Goal: Task Accomplishment & Management: Complete application form

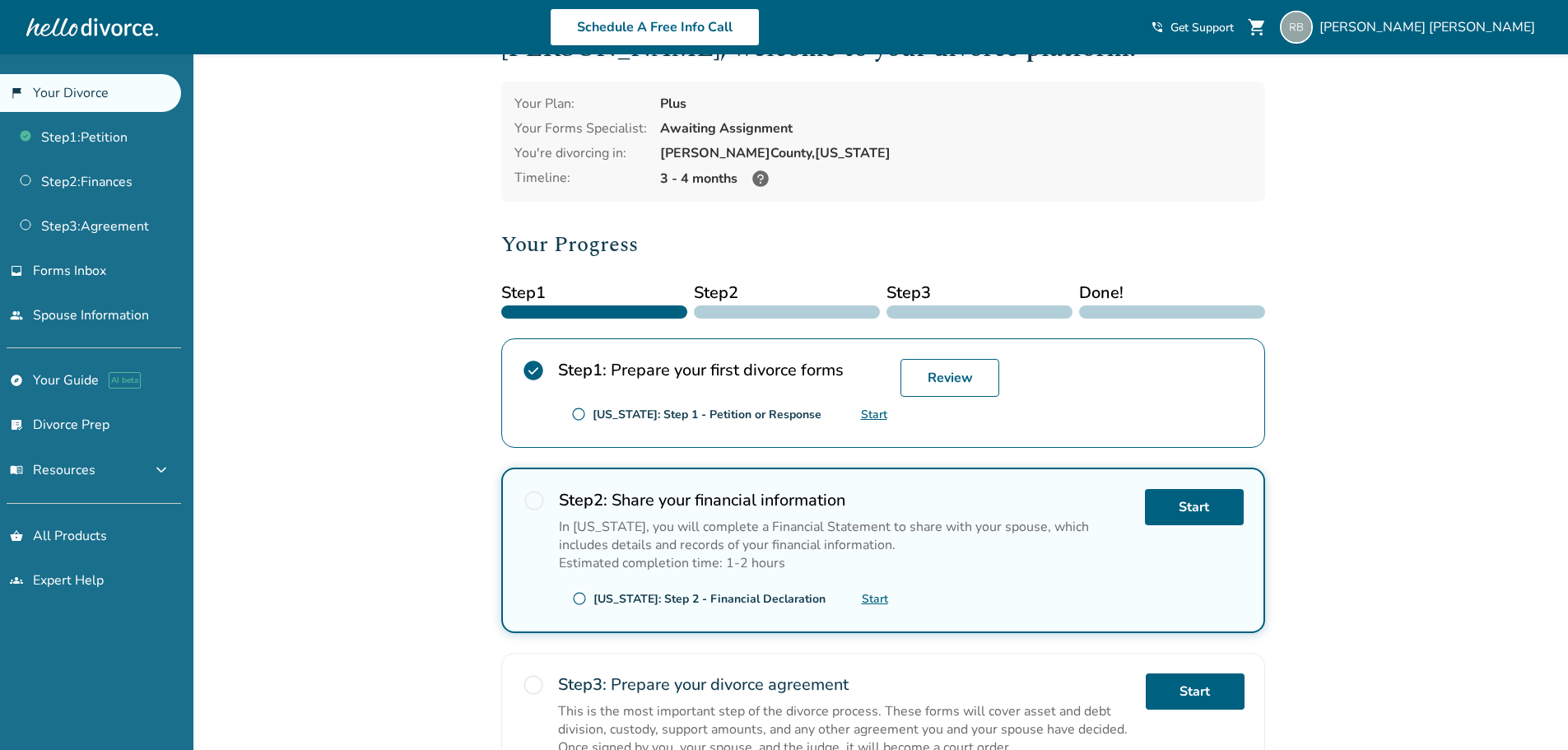
scroll to position [82, 0]
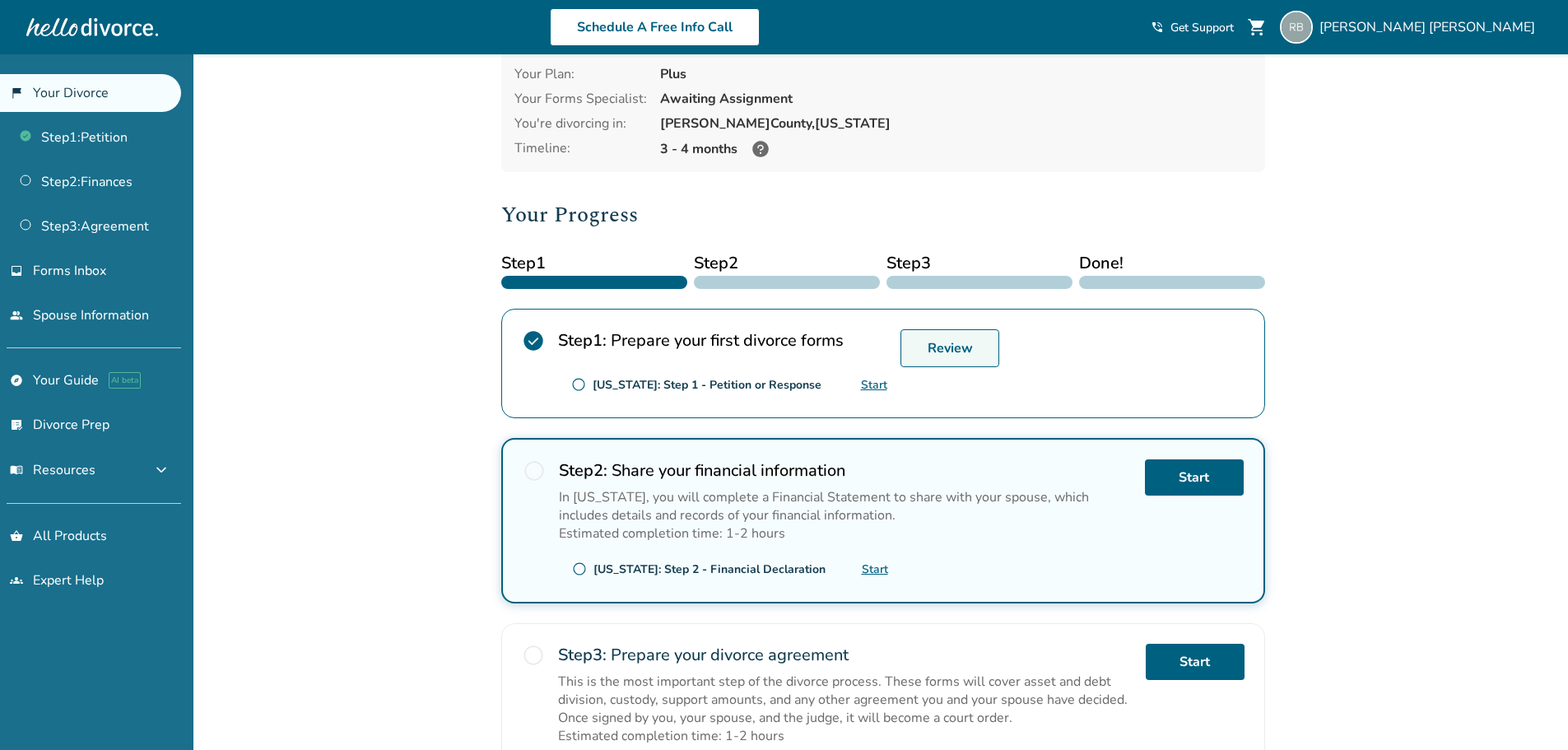
click at [931, 345] on link "Review" at bounding box center [950, 347] width 99 height 37
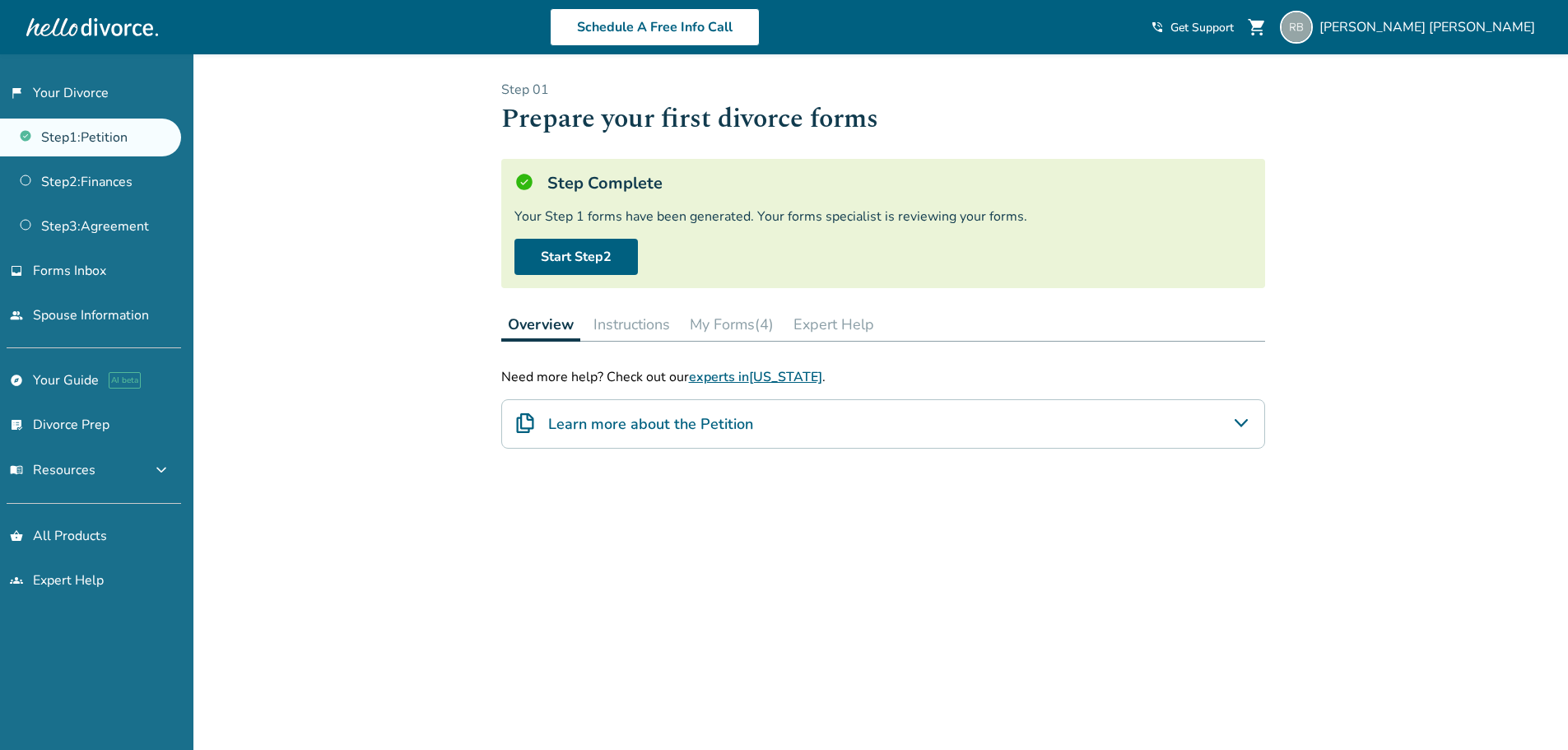
click at [629, 327] on button "Instructions" at bounding box center [632, 324] width 89 height 33
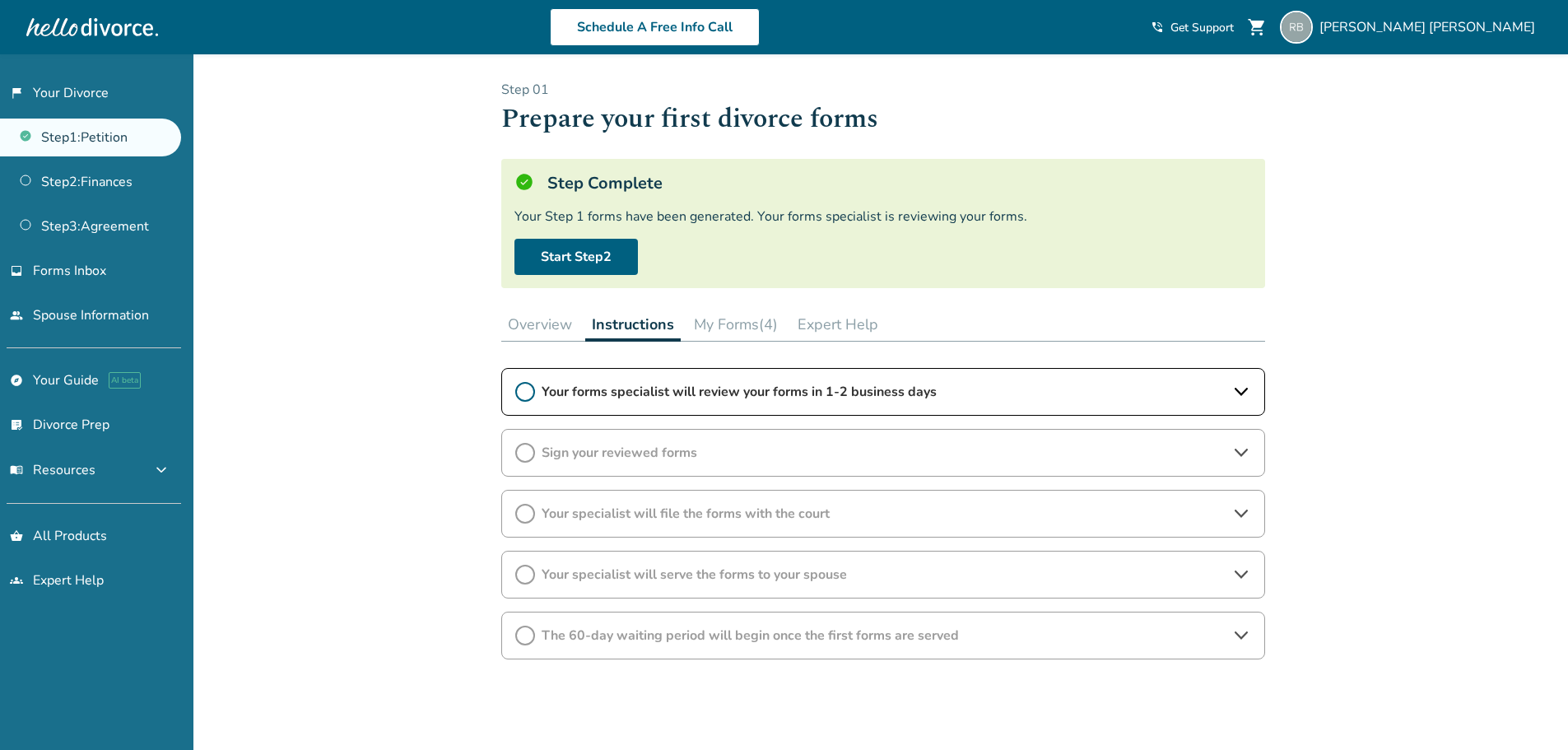
click at [739, 324] on button "My Forms (4)" at bounding box center [736, 324] width 97 height 33
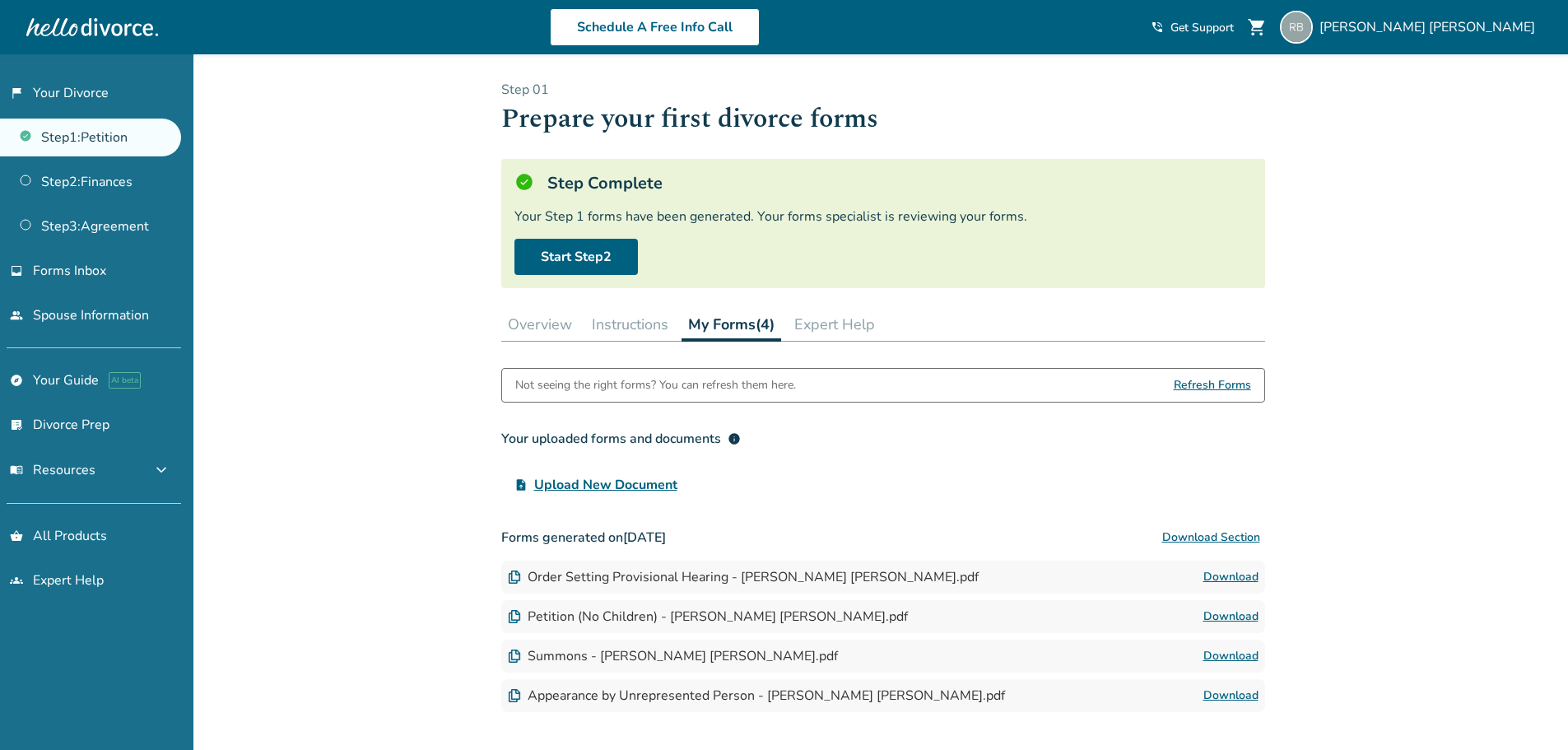
click at [826, 322] on button "Expert Help" at bounding box center [834, 324] width 94 height 33
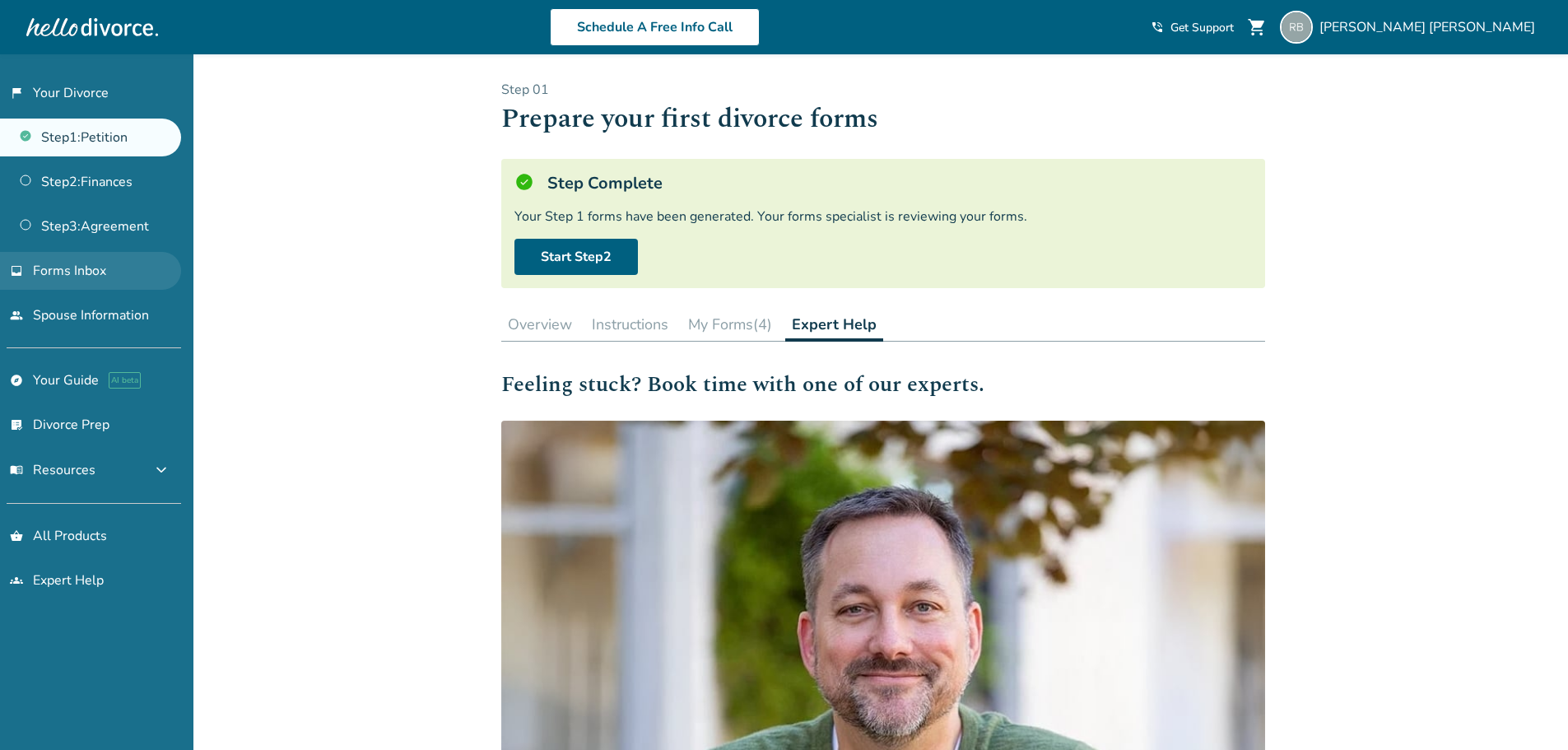
click at [99, 274] on span "Forms Inbox" at bounding box center [69, 271] width 73 height 18
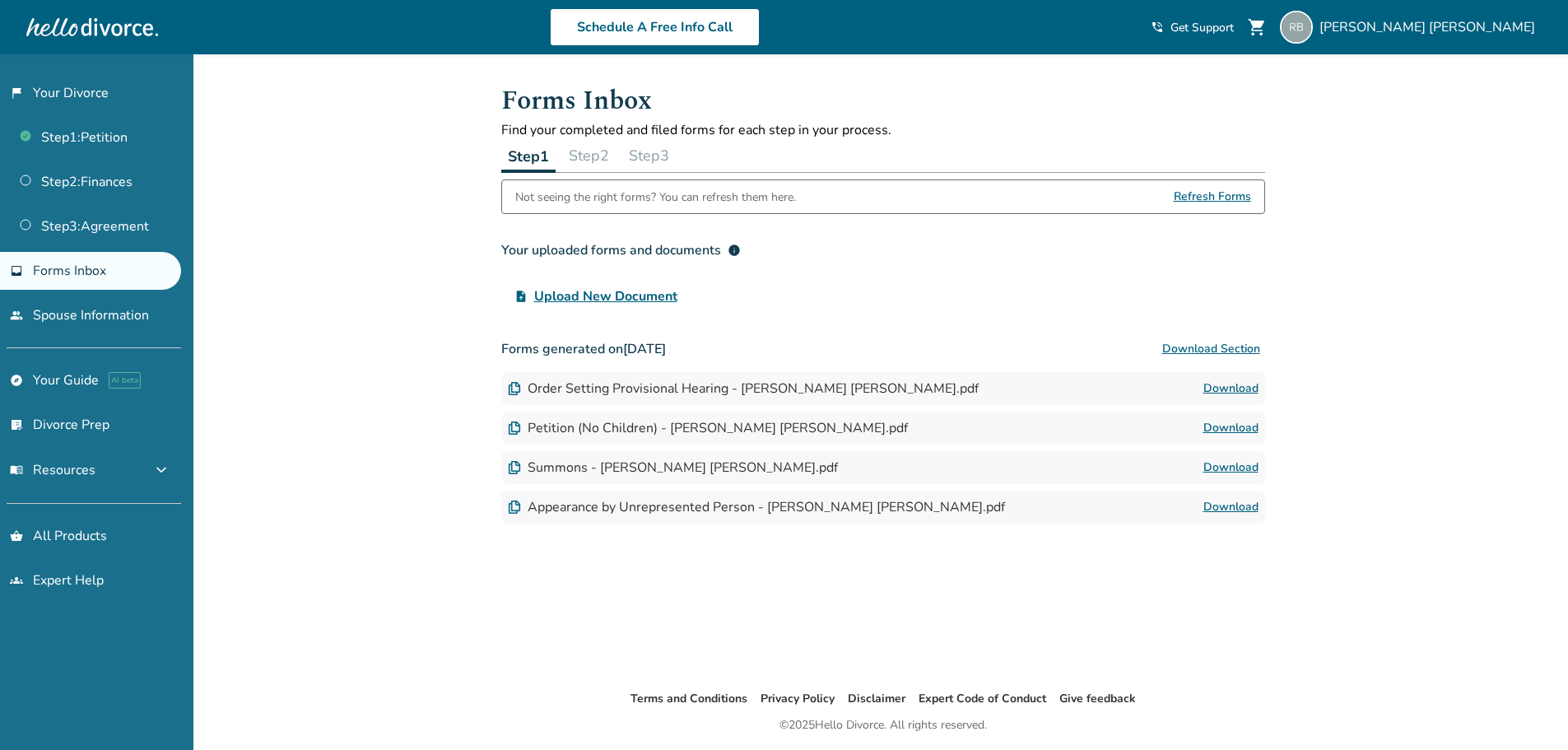
click at [606, 155] on button "Step 2" at bounding box center [589, 155] width 54 height 33
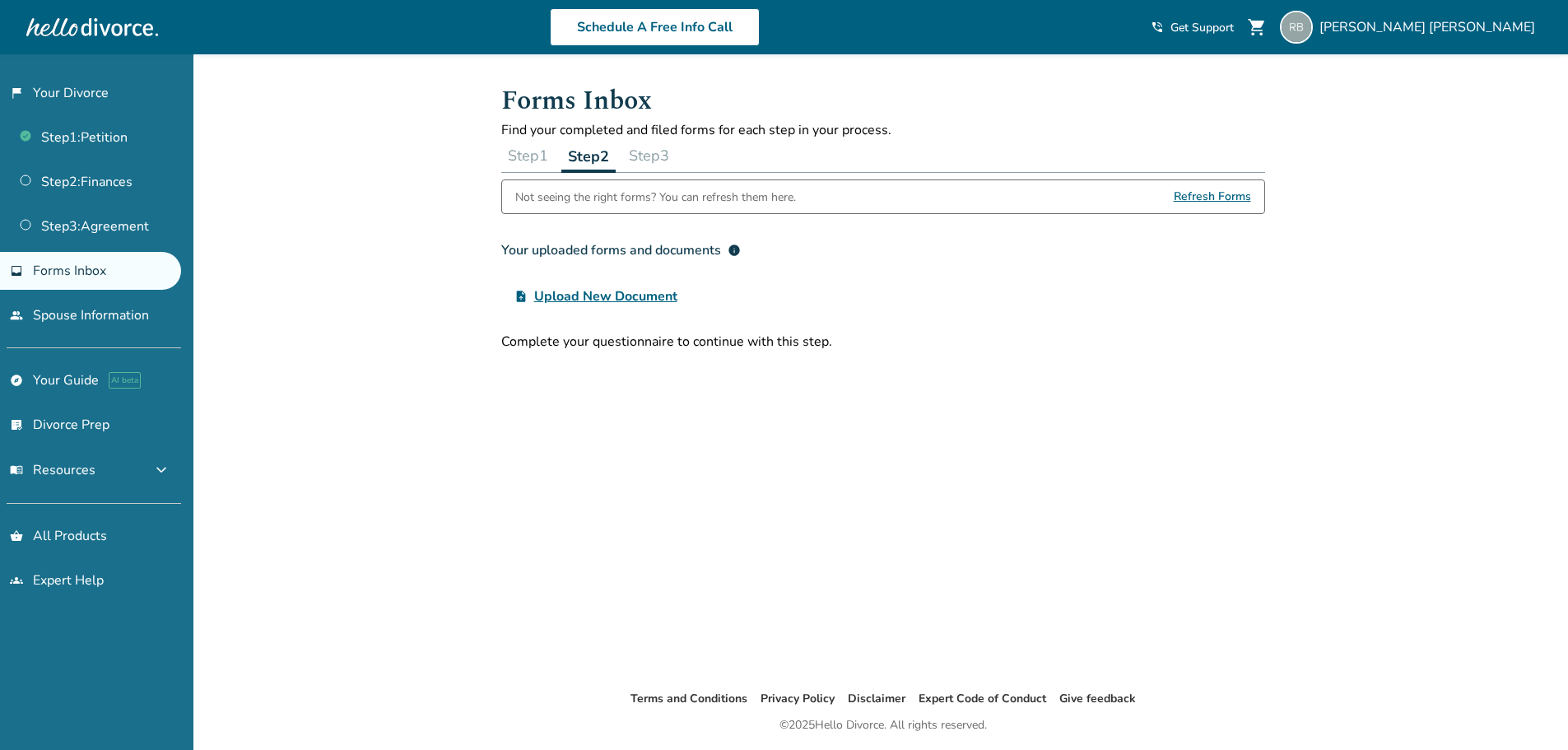
click at [658, 155] on button "Step 3" at bounding box center [648, 155] width 54 height 33
click at [554, 158] on button "Step 1" at bounding box center [528, 155] width 54 height 33
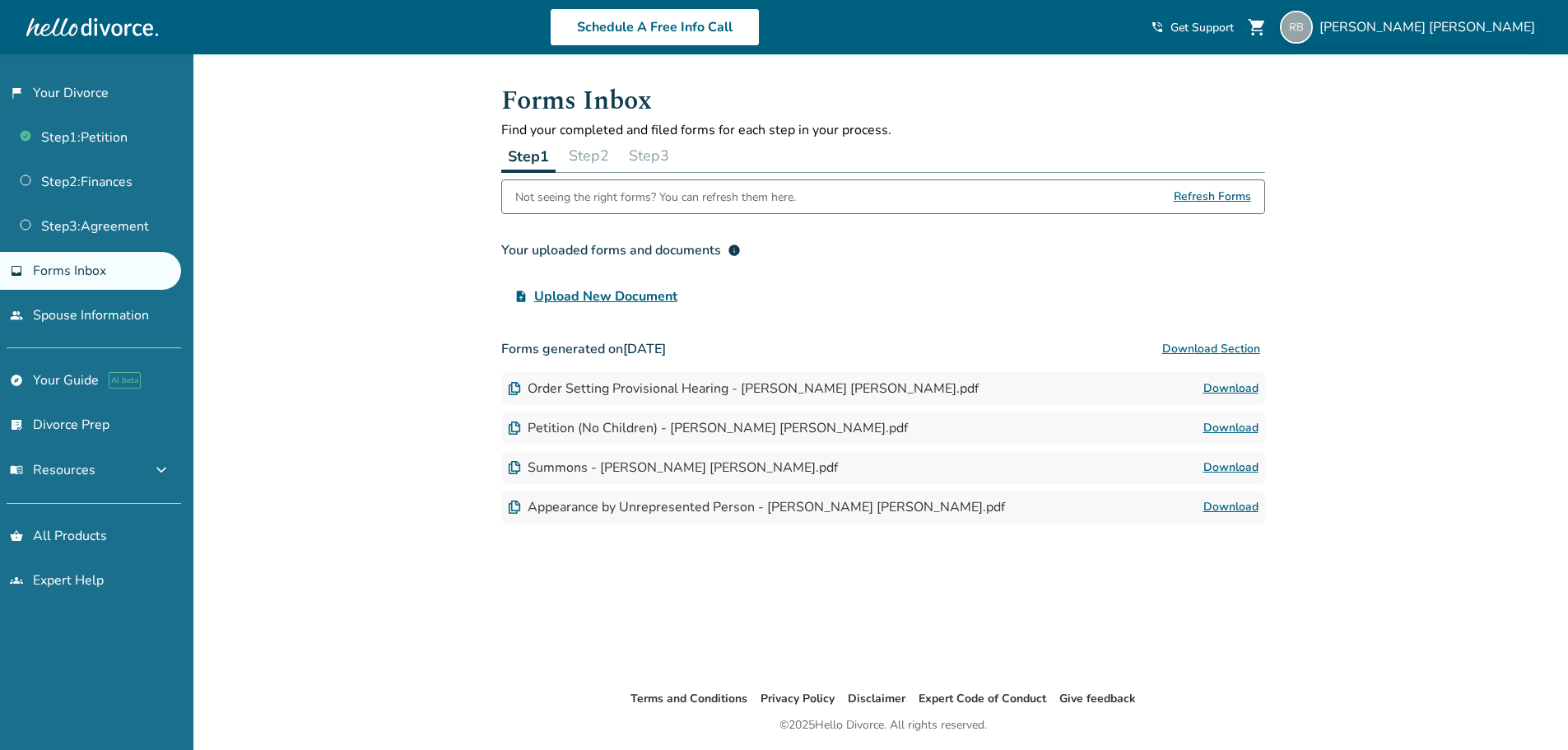
click at [1463, 31] on span "[PERSON_NAME]" at bounding box center [1430, 27] width 222 height 18
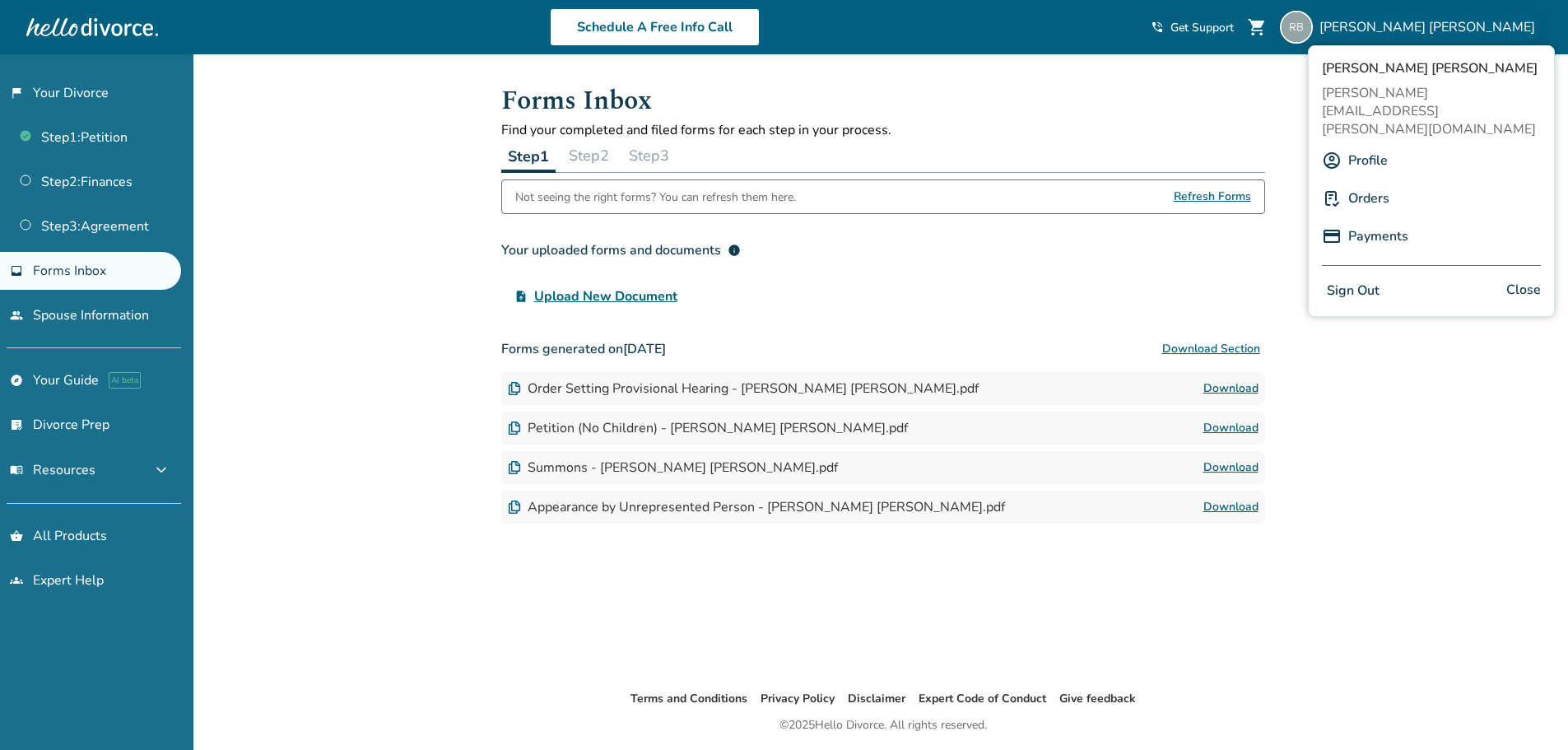
click at [1377, 145] on link "Profile" at bounding box center [1367, 161] width 39 height 31
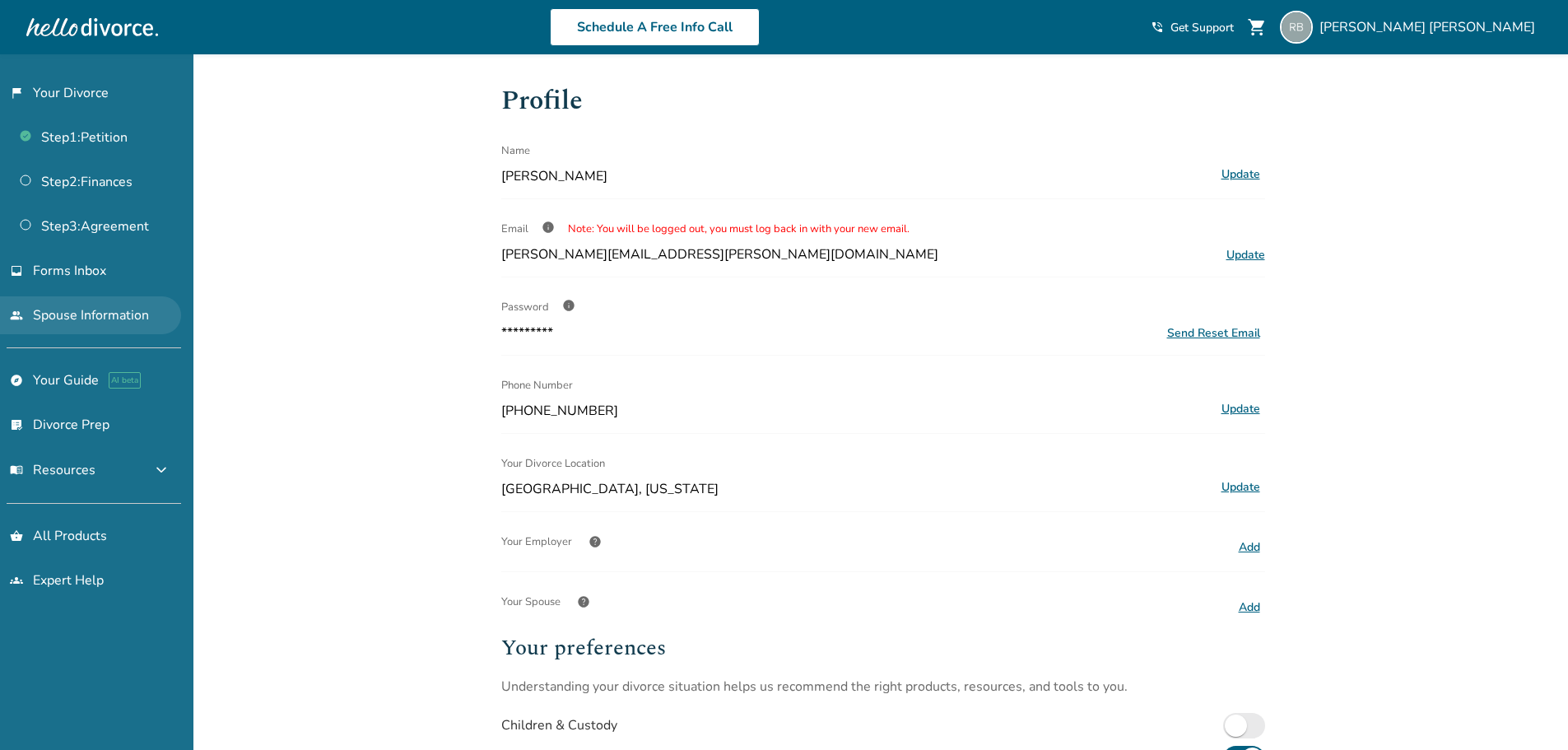
click at [107, 312] on link "people Spouse Information" at bounding box center [90, 314] width 181 height 37
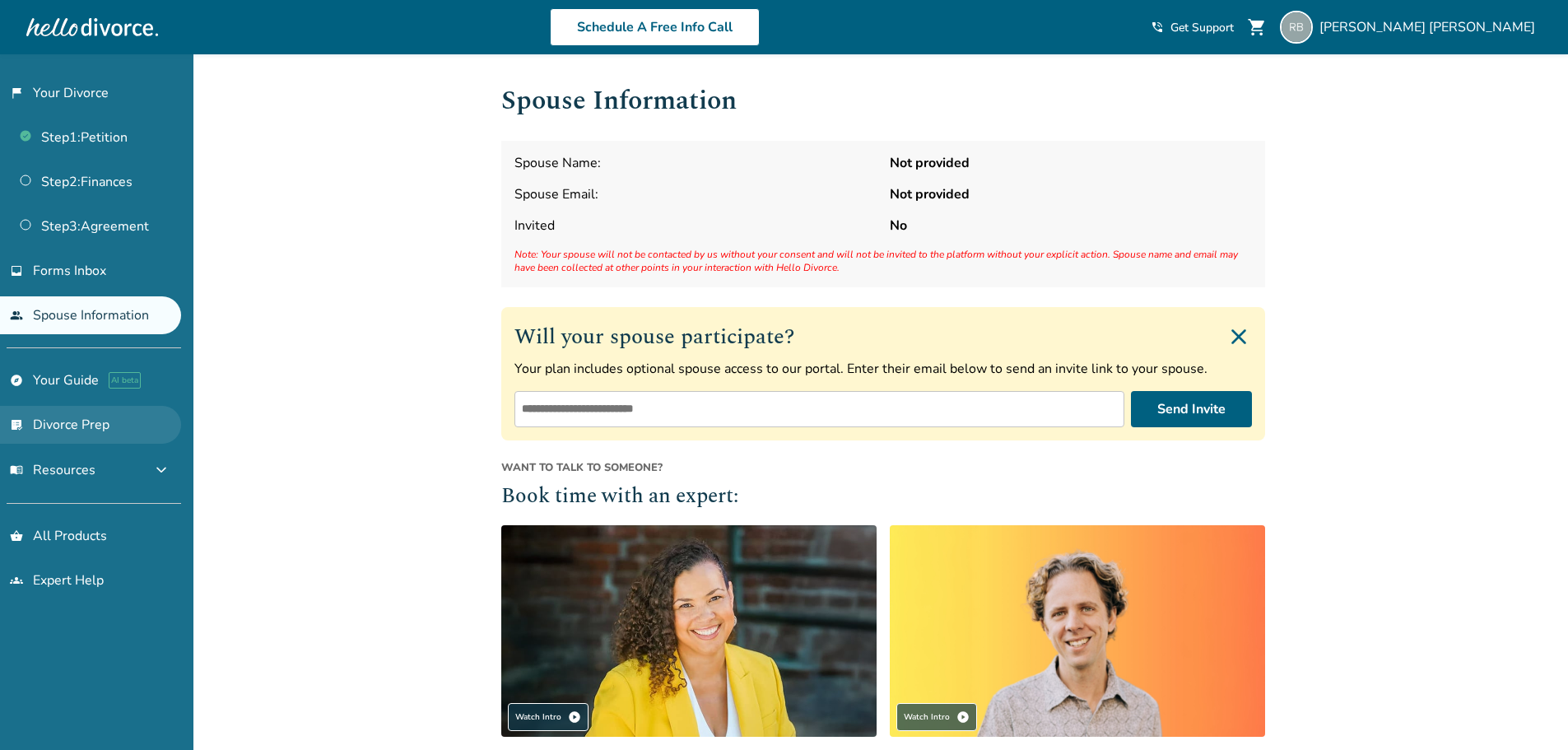
click at [128, 425] on link "list_alt_check Divorce Prep" at bounding box center [90, 424] width 181 height 37
